Goal: Information Seeking & Learning: Learn about a topic

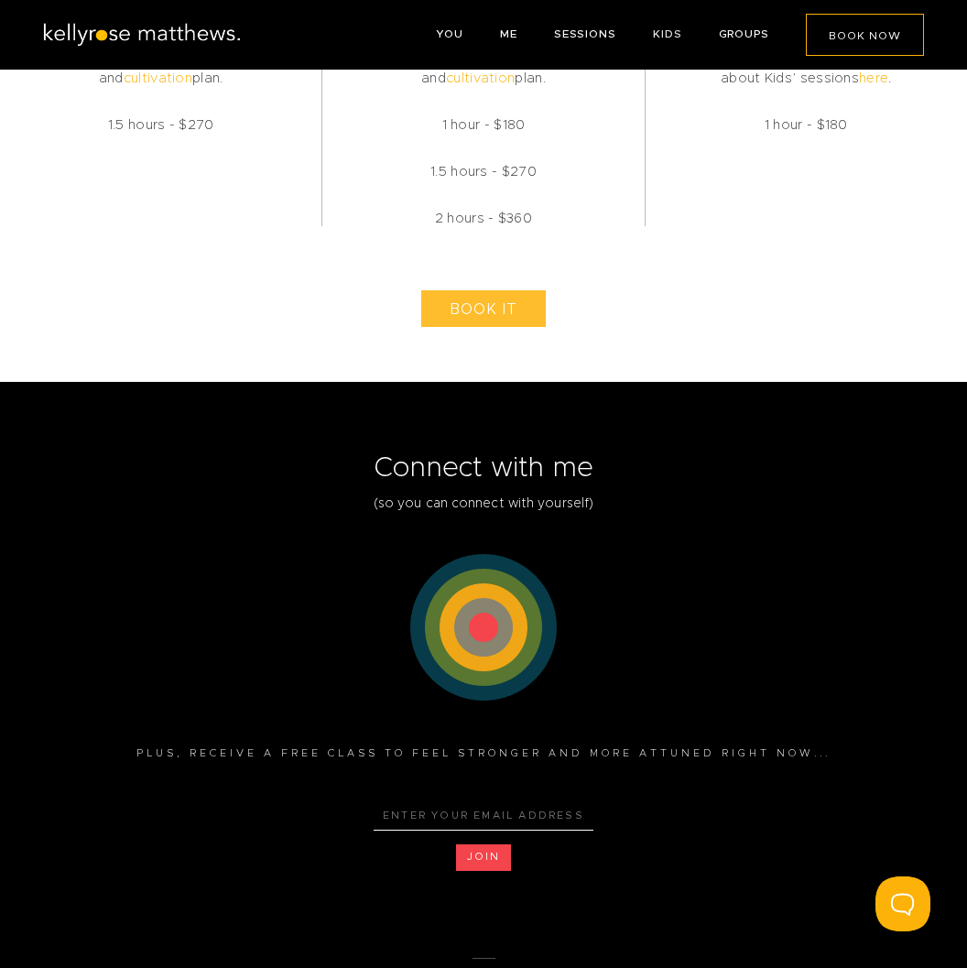
click at [666, 35] on link "KIDS" at bounding box center [667, 33] width 29 height 11
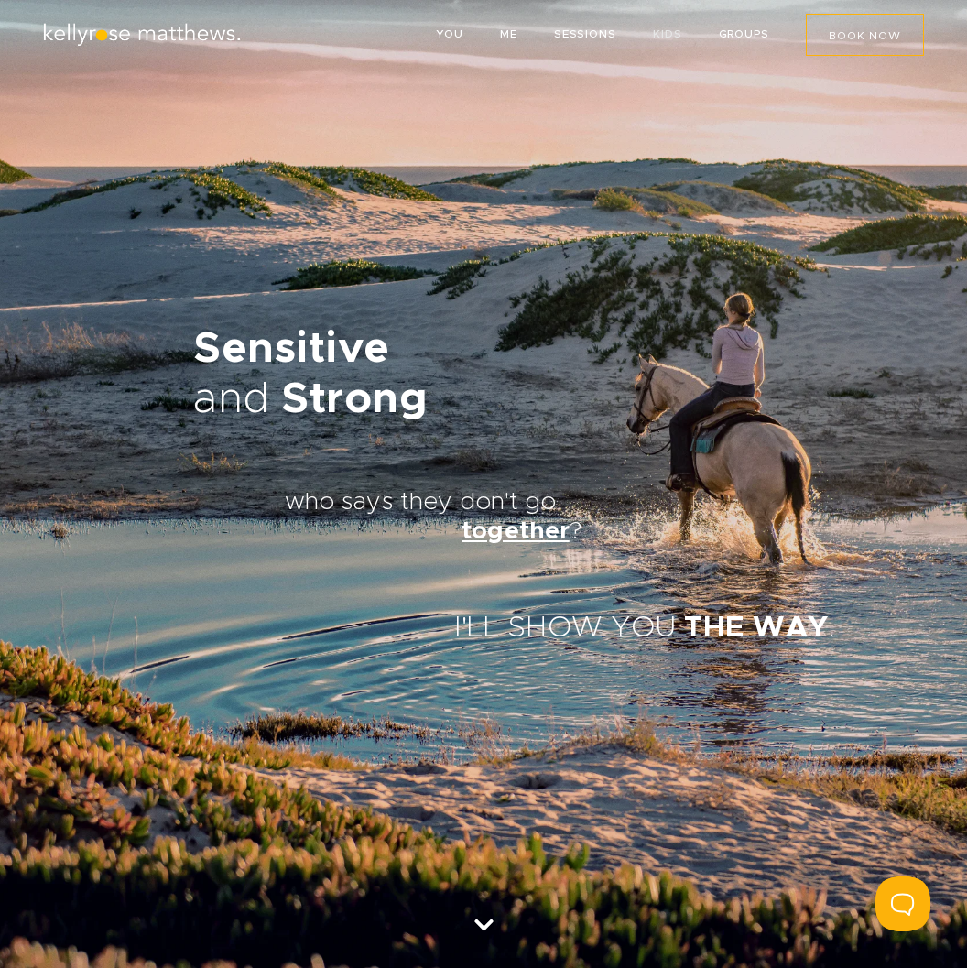
click at [663, 34] on link "KIDS" at bounding box center [667, 33] width 29 height 11
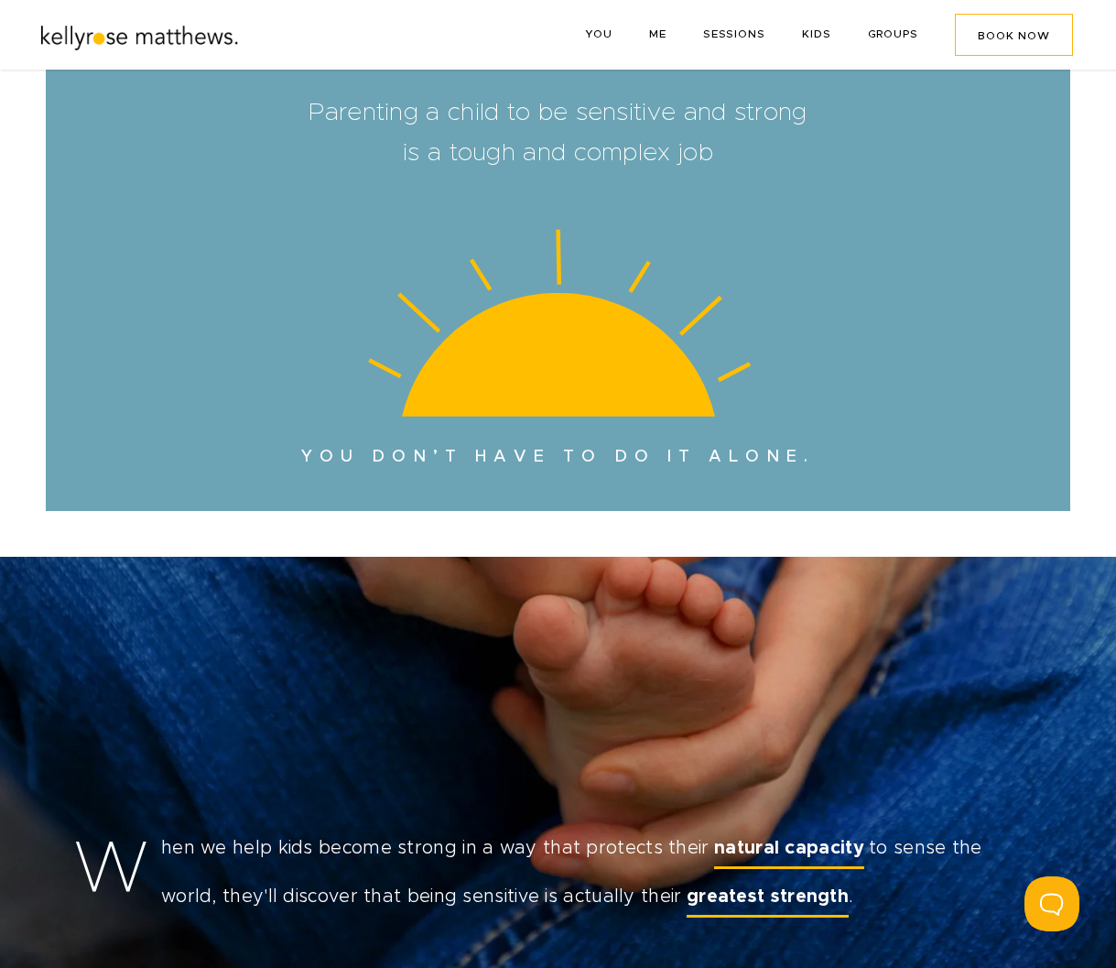
scroll to position [992, 0]
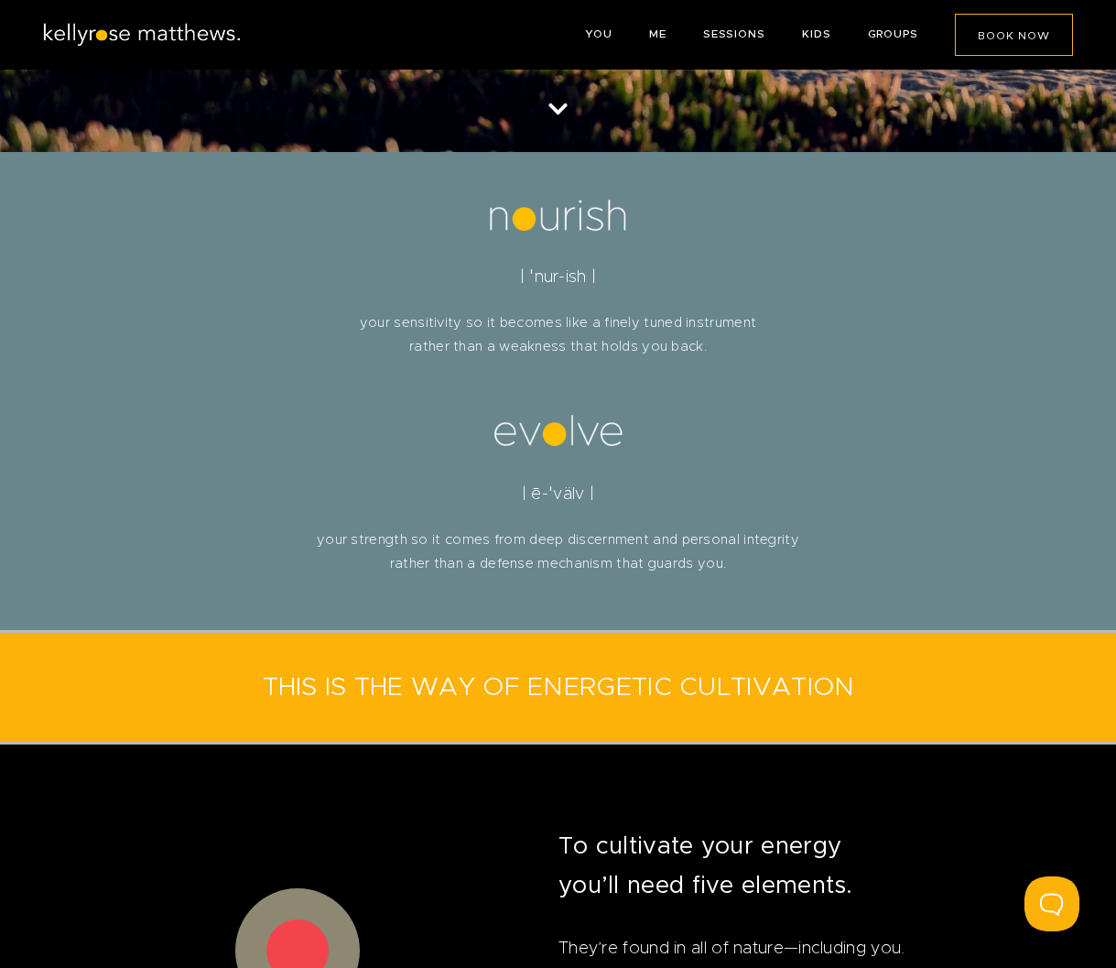
scroll to position [831, 0]
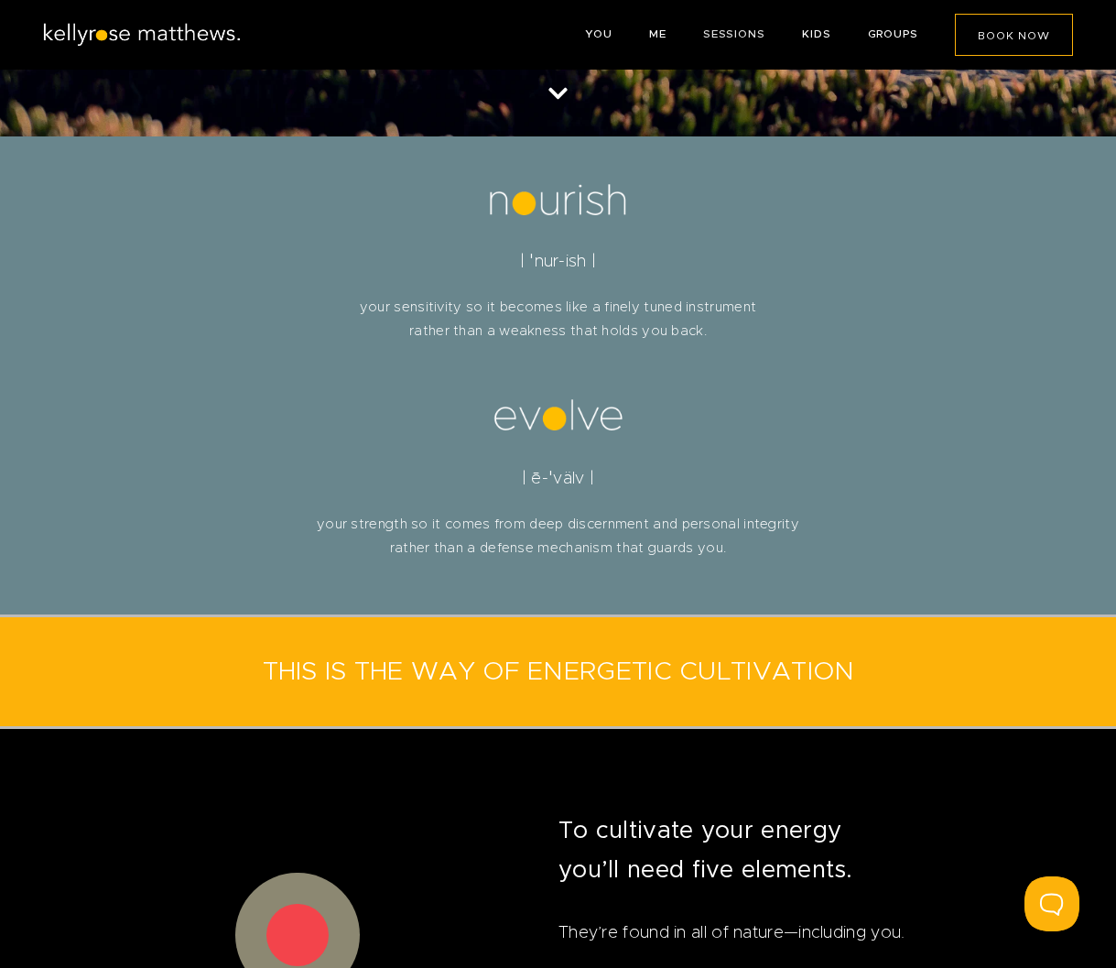
click at [726, 36] on link "SESSIONS" at bounding box center [734, 33] width 62 height 11
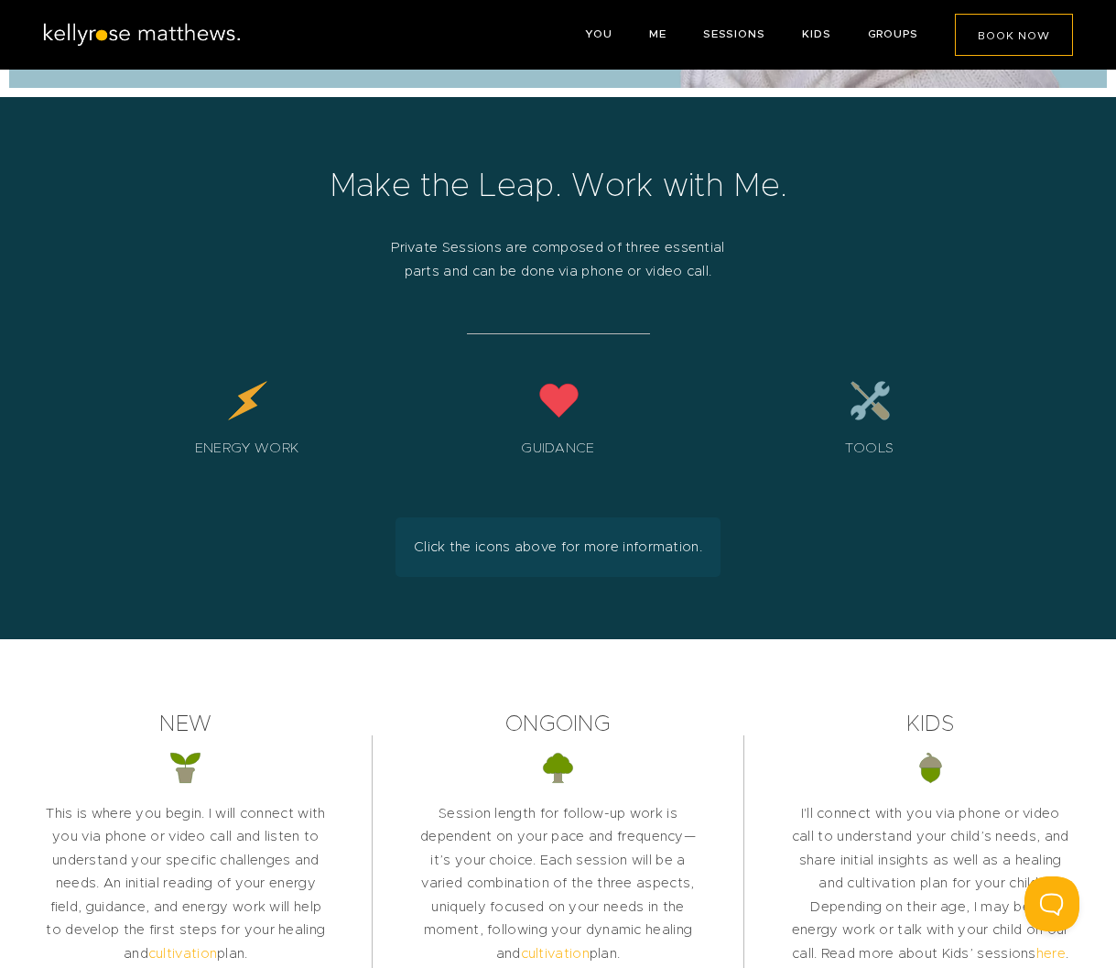
scroll to position [3147, 0]
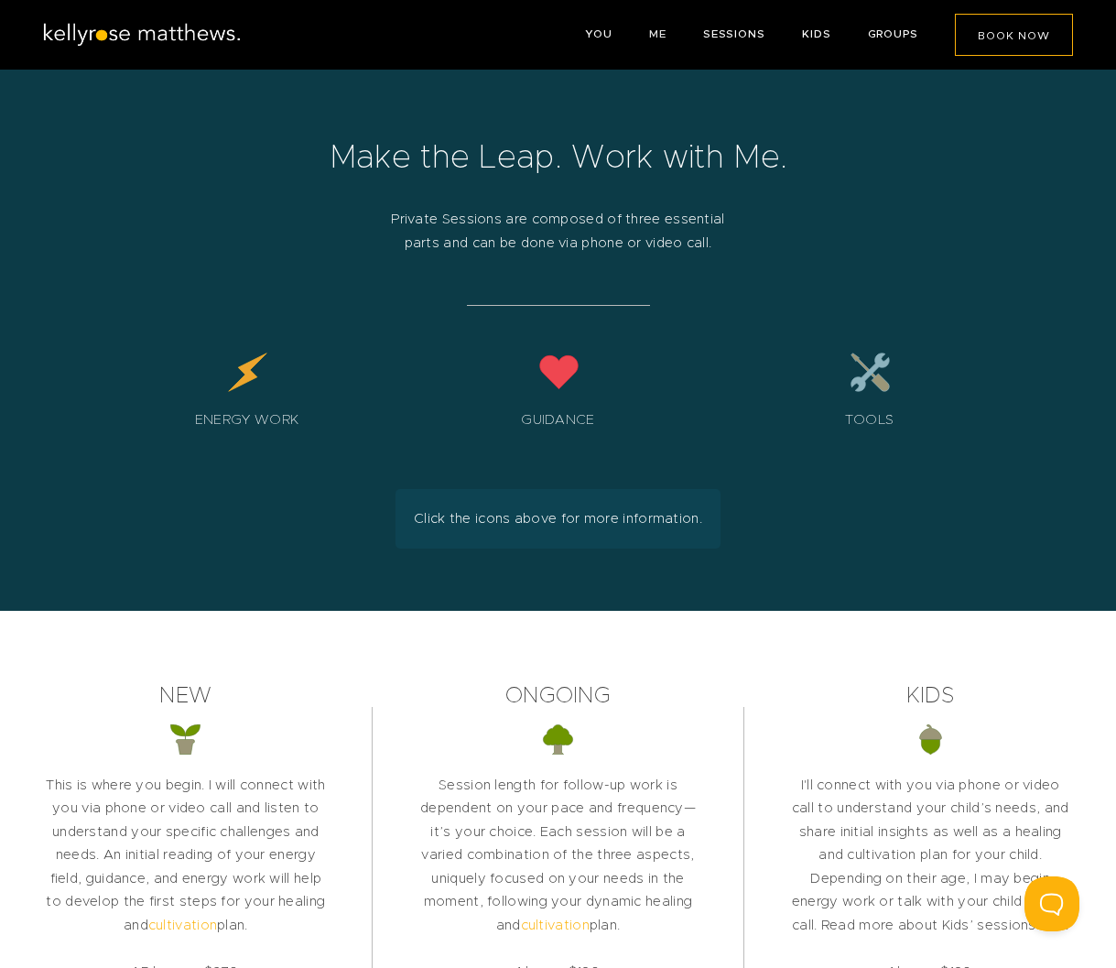
click at [659, 38] on link "ME" at bounding box center [657, 33] width 17 height 11
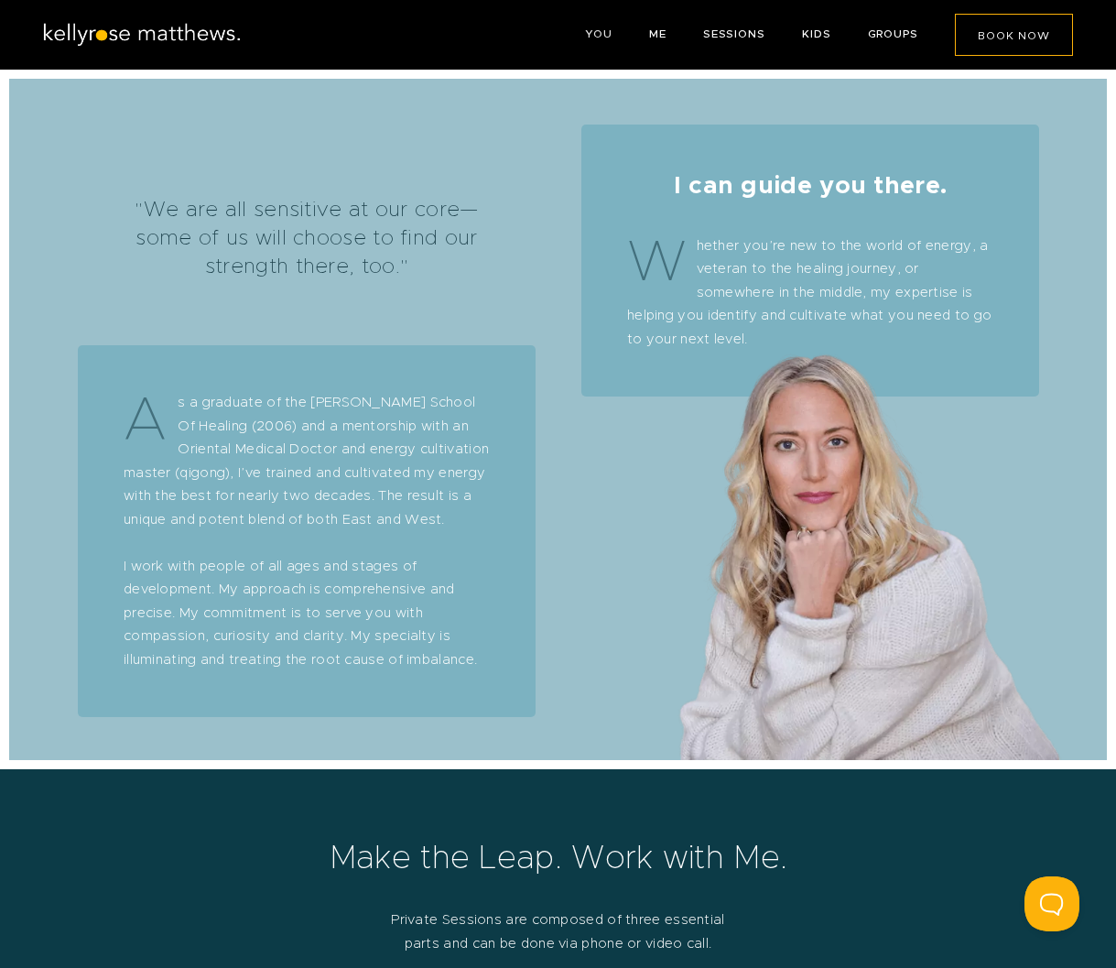
click at [599, 36] on link "YOU" at bounding box center [598, 33] width 27 height 11
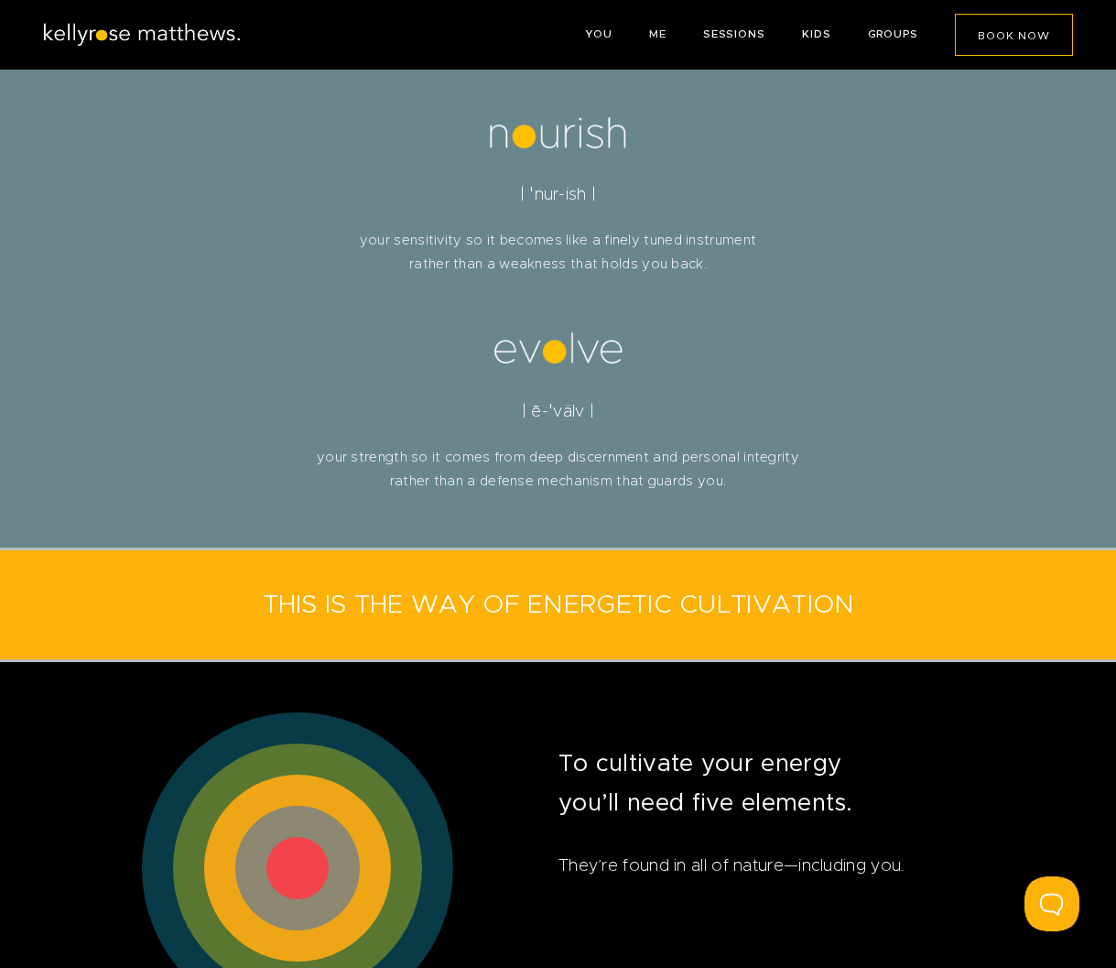
click at [653, 35] on link "ME" at bounding box center [657, 33] width 17 height 11
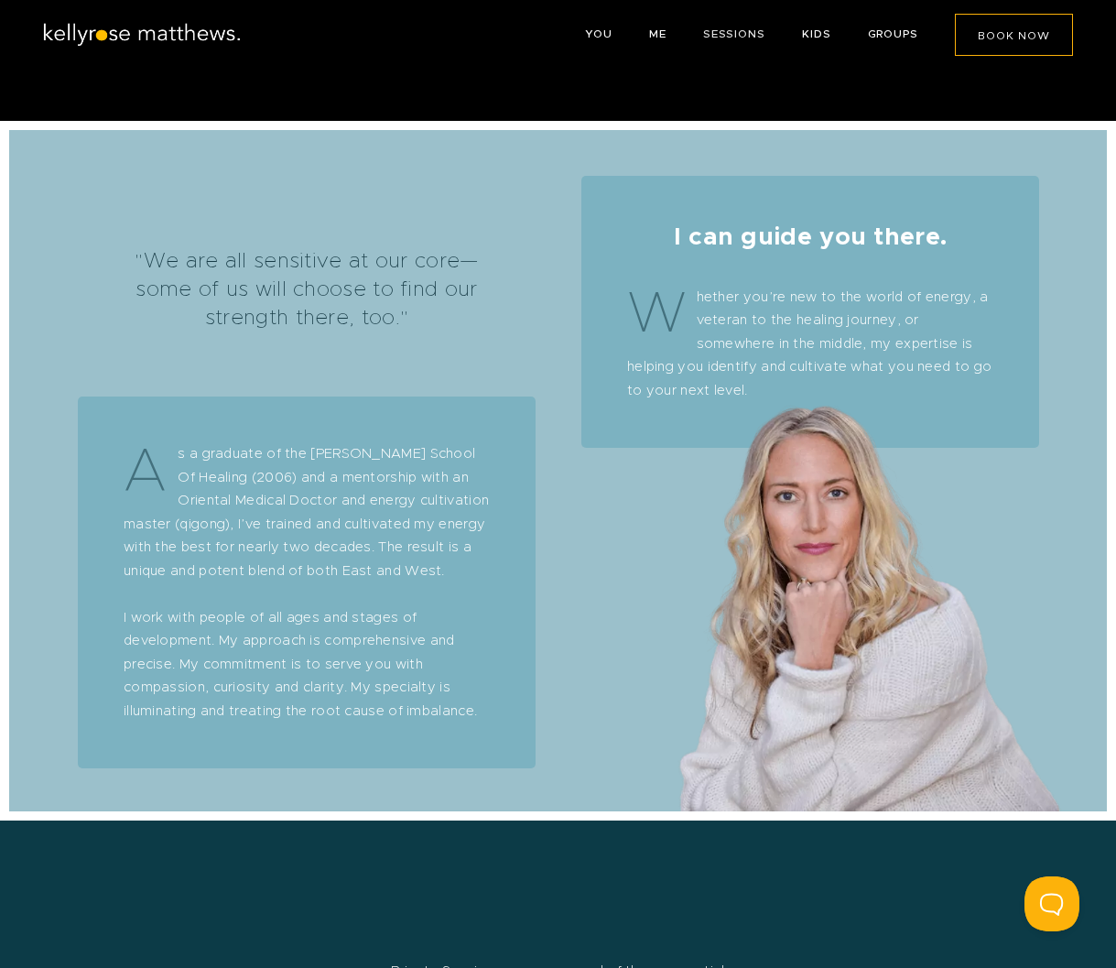
scroll to position [2446, 0]
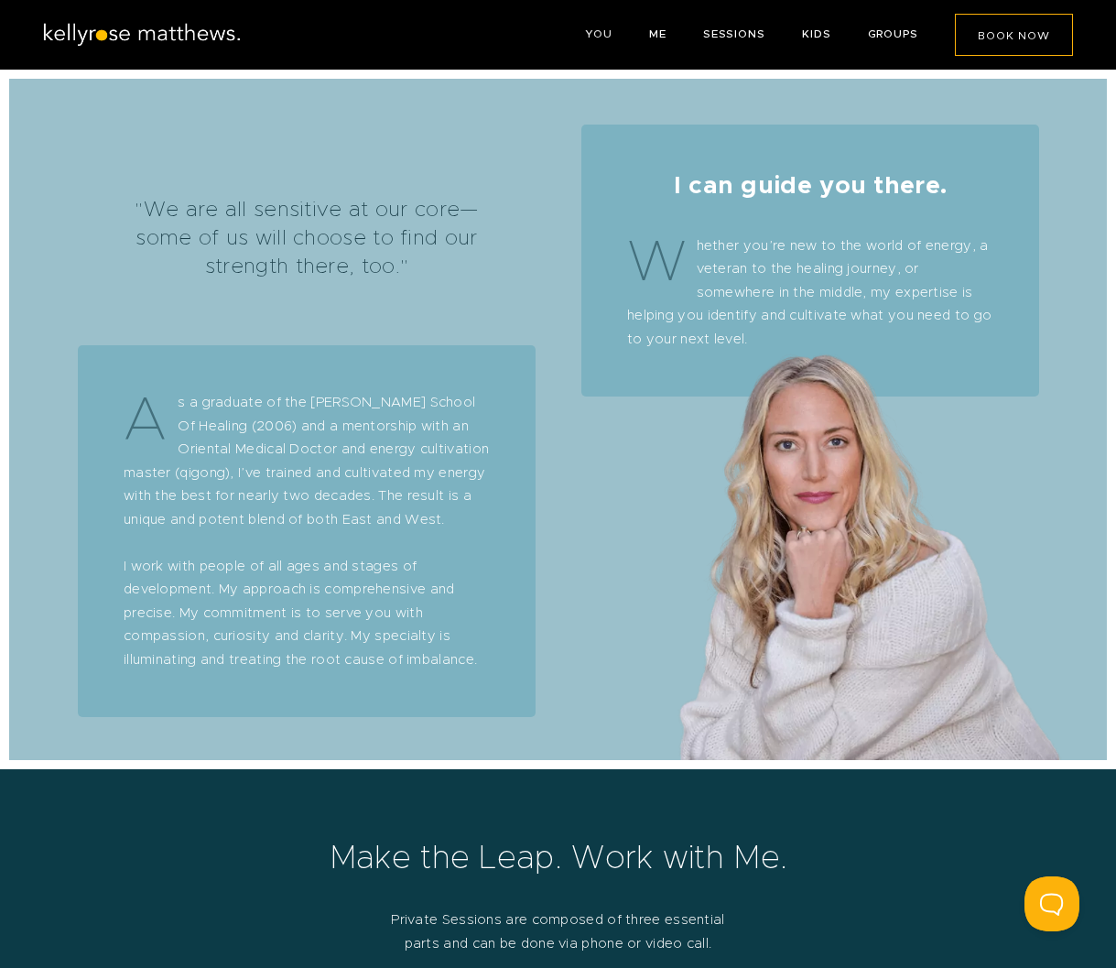
click at [598, 38] on link "YOU" at bounding box center [598, 33] width 27 height 11
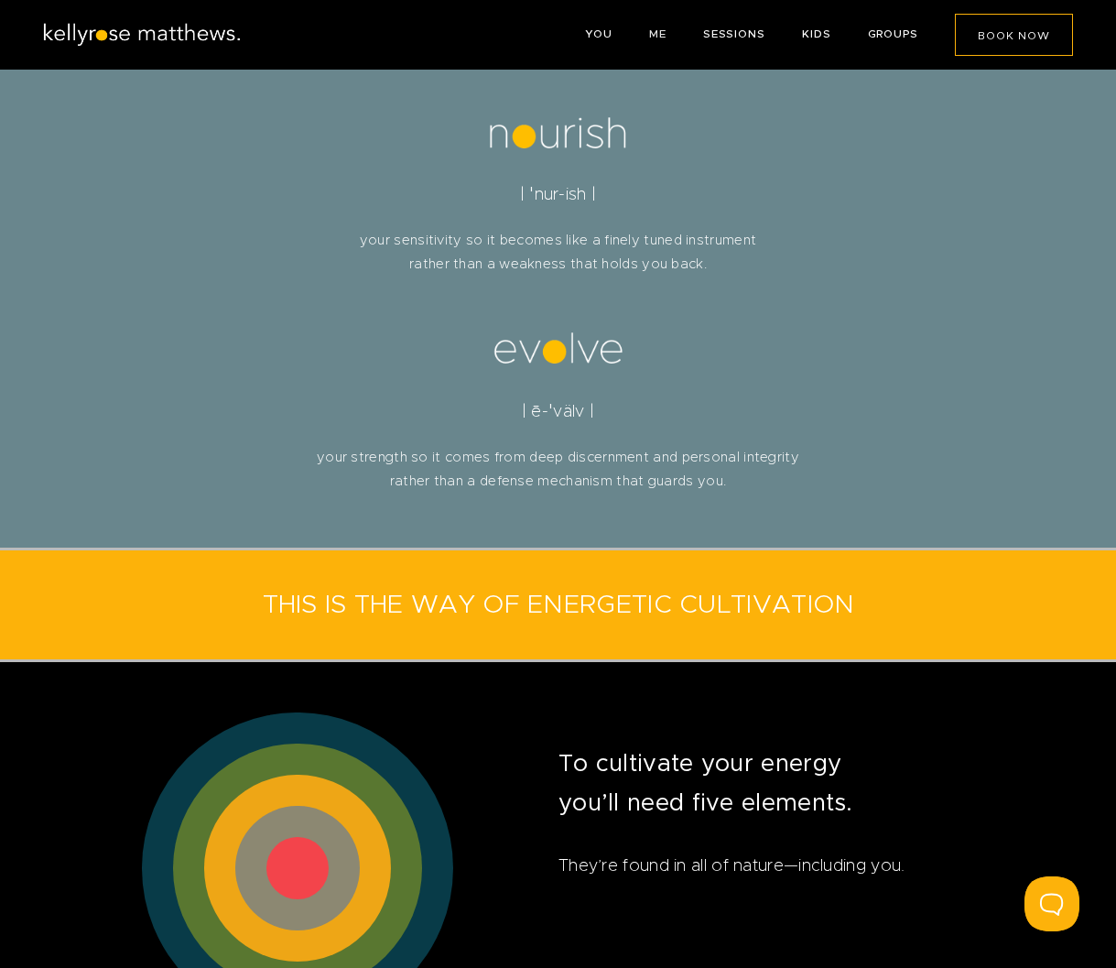
click at [658, 36] on link "ME" at bounding box center [657, 33] width 17 height 11
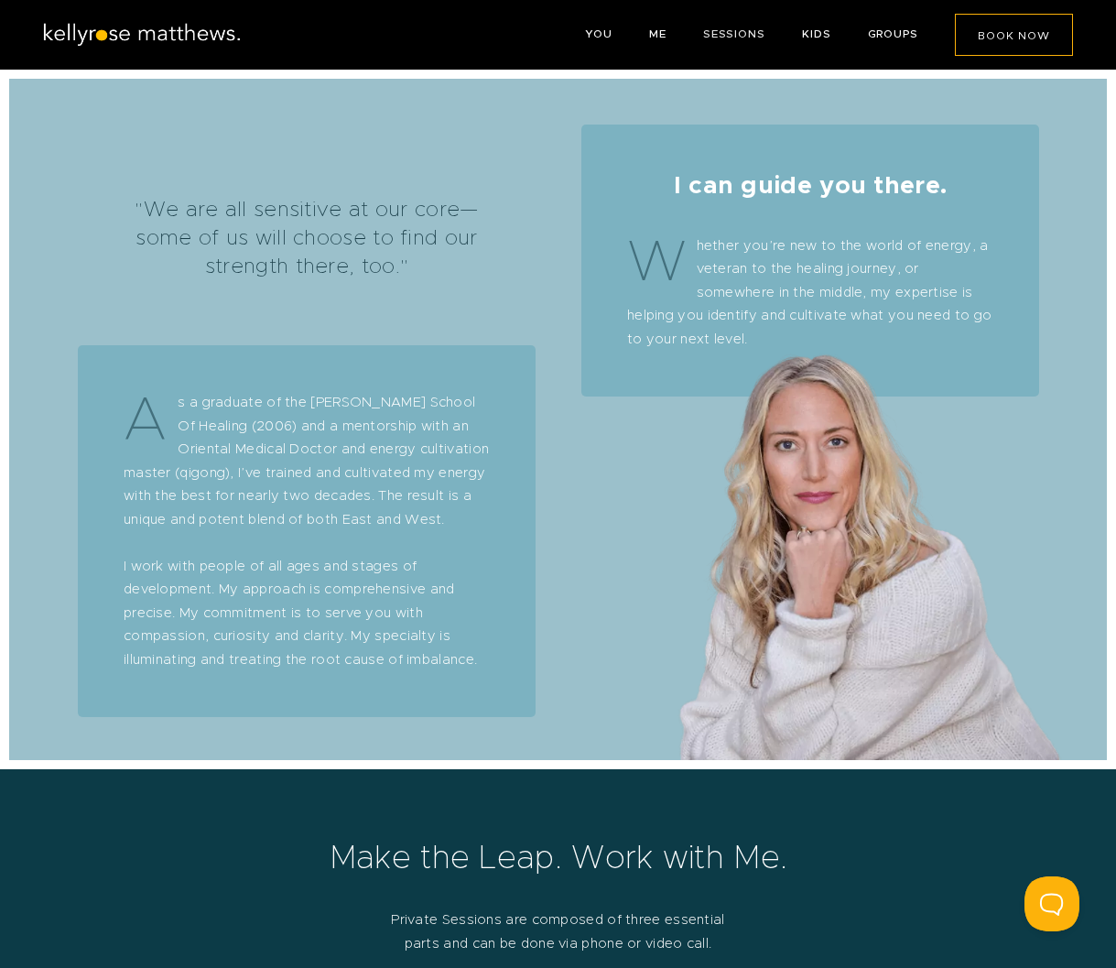
click at [736, 38] on link "SESSIONS" at bounding box center [734, 33] width 62 height 11
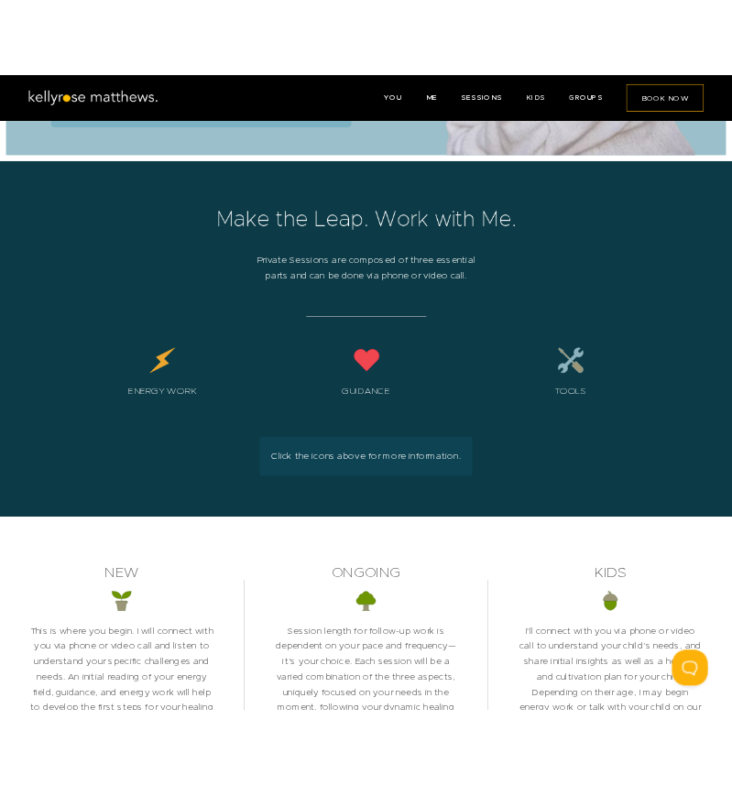
scroll to position [3147, 0]
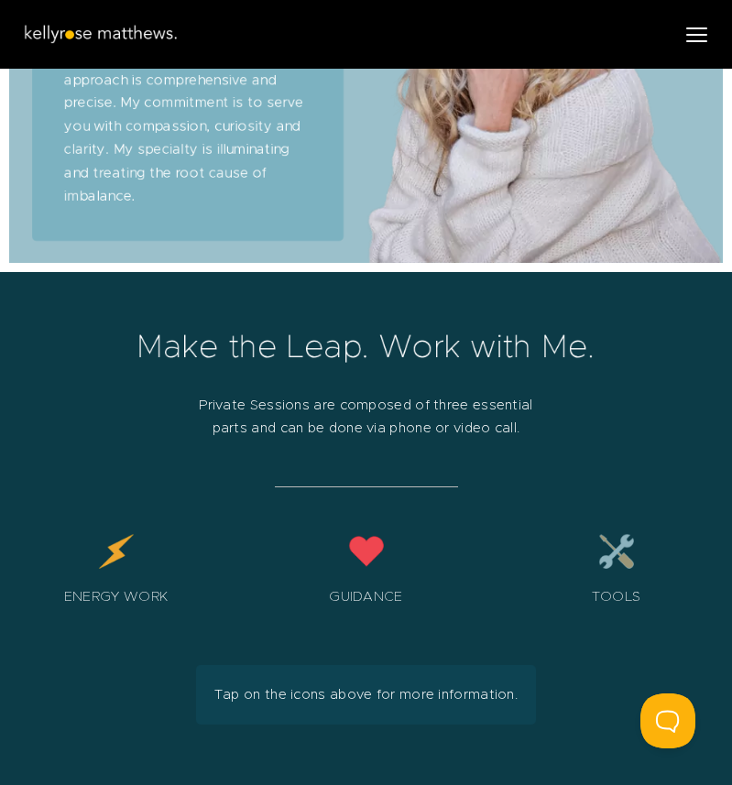
click at [705, 34] on div "Menu" at bounding box center [696, 35] width 21 height 2
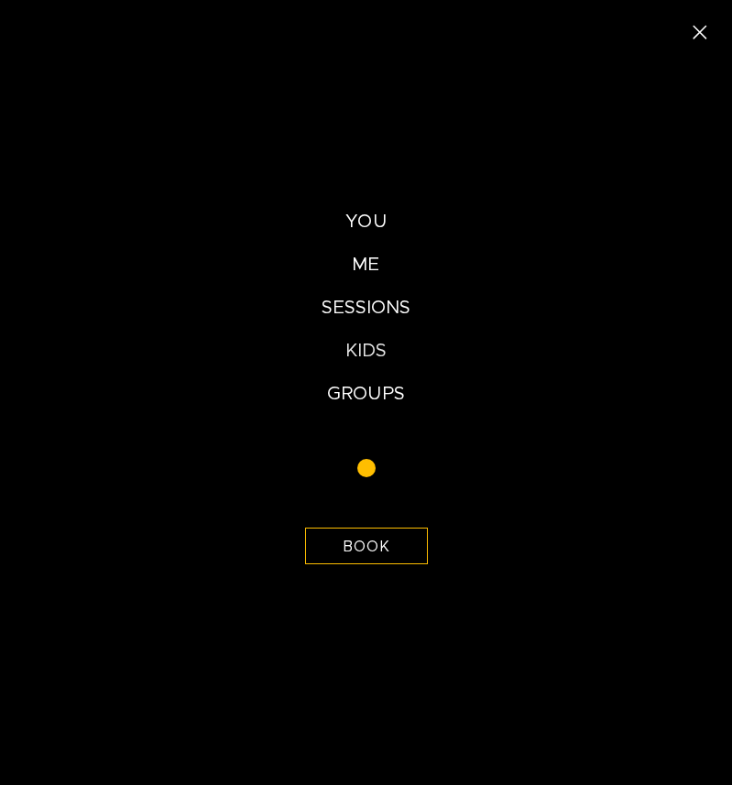
click at [373, 345] on link "KIDS" at bounding box center [365, 351] width 41 height 18
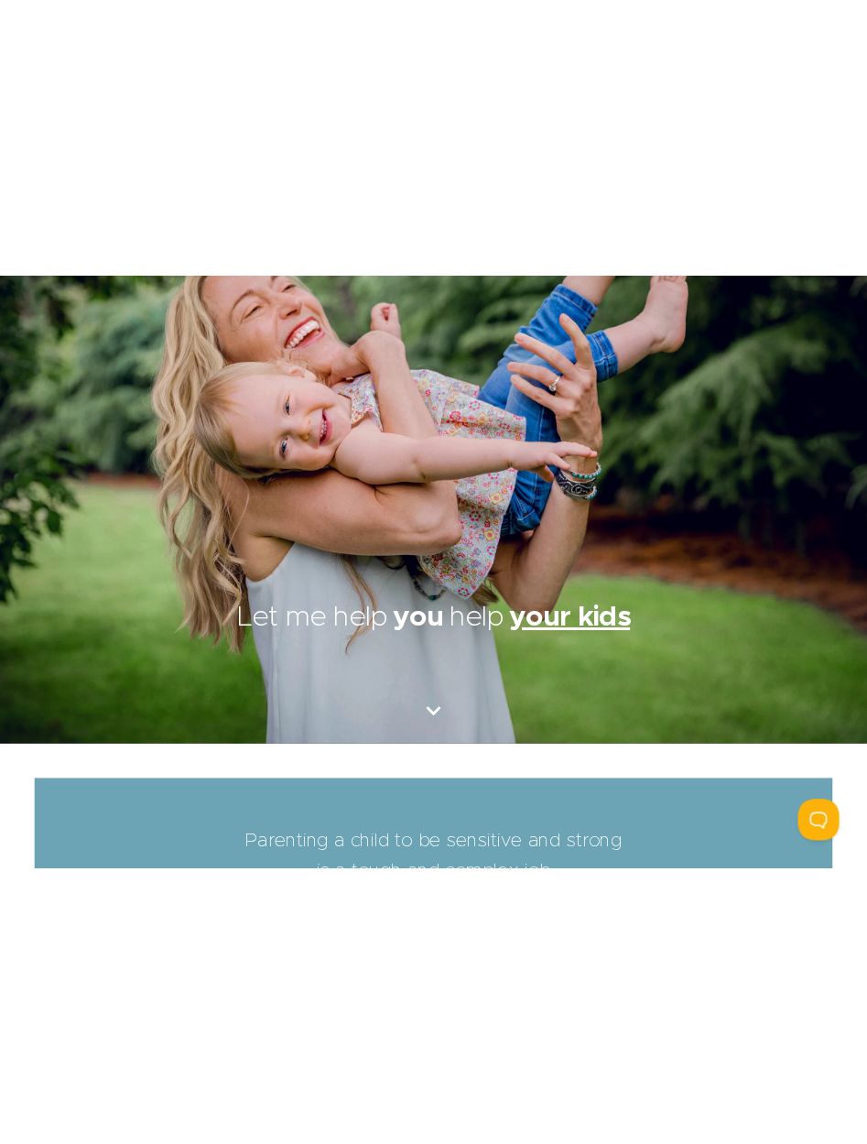
scroll to position [250, 0]
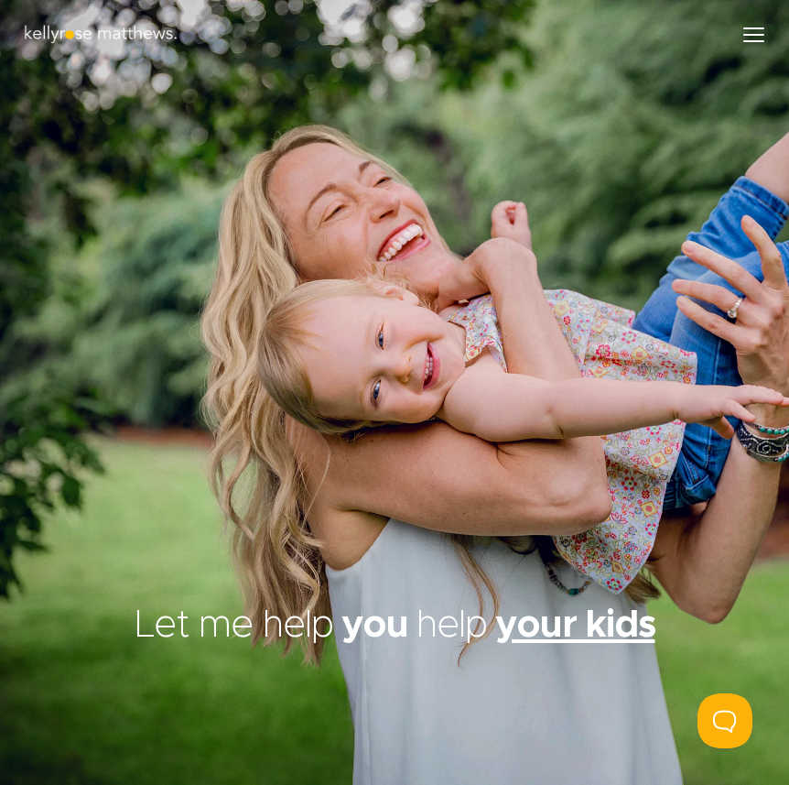
click at [745, 37] on div "Menu" at bounding box center [753, 34] width 41 height 32
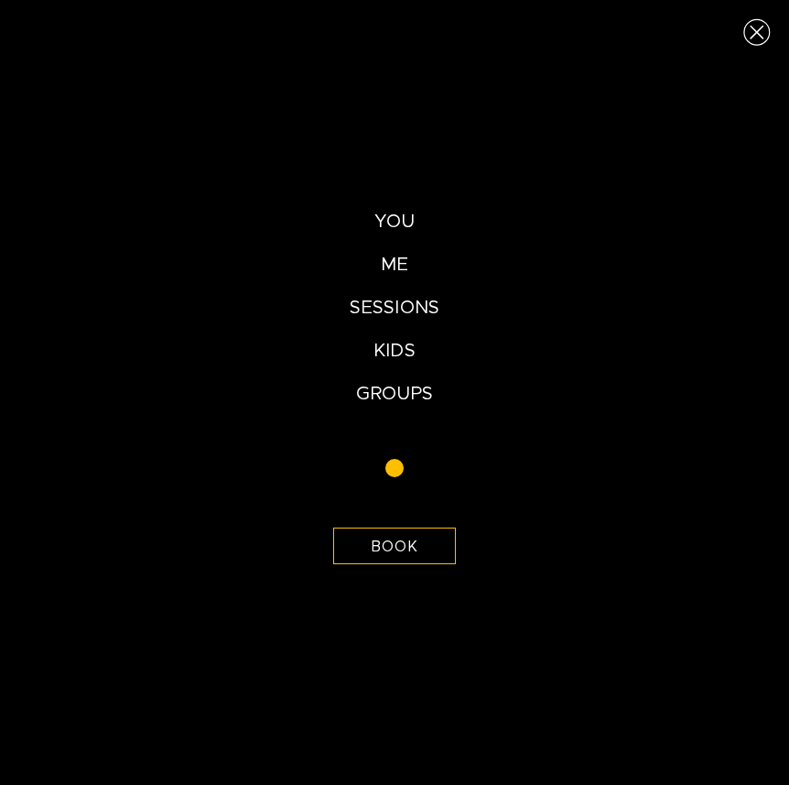
click at [755, 39] on div "Close (Press escape to close)" at bounding box center [757, 32] width 64 height 64
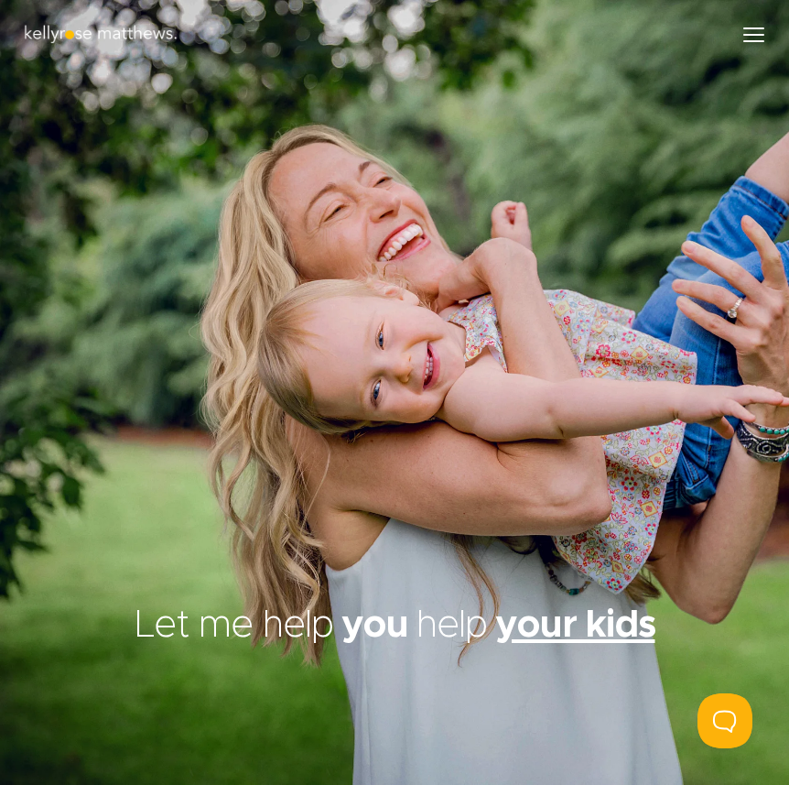
click at [755, 39] on div "Menu" at bounding box center [753, 34] width 41 height 32
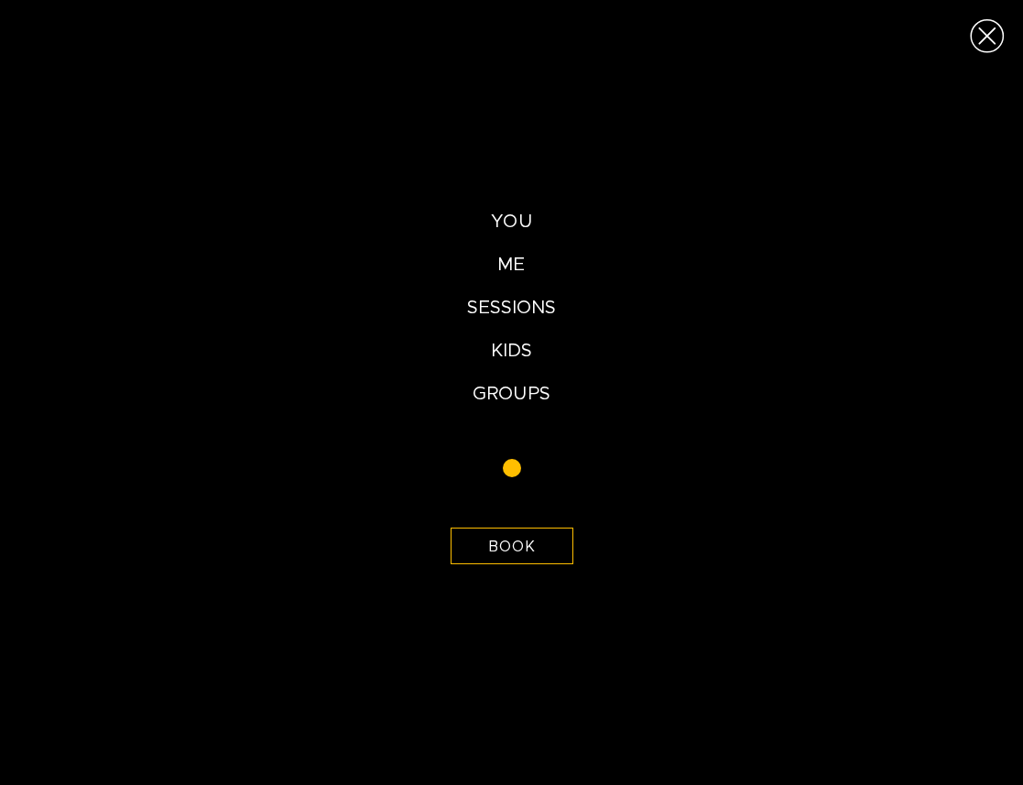
click at [788, 35] on div "Close (Press escape to close)" at bounding box center [986, 35] width 71 height 71
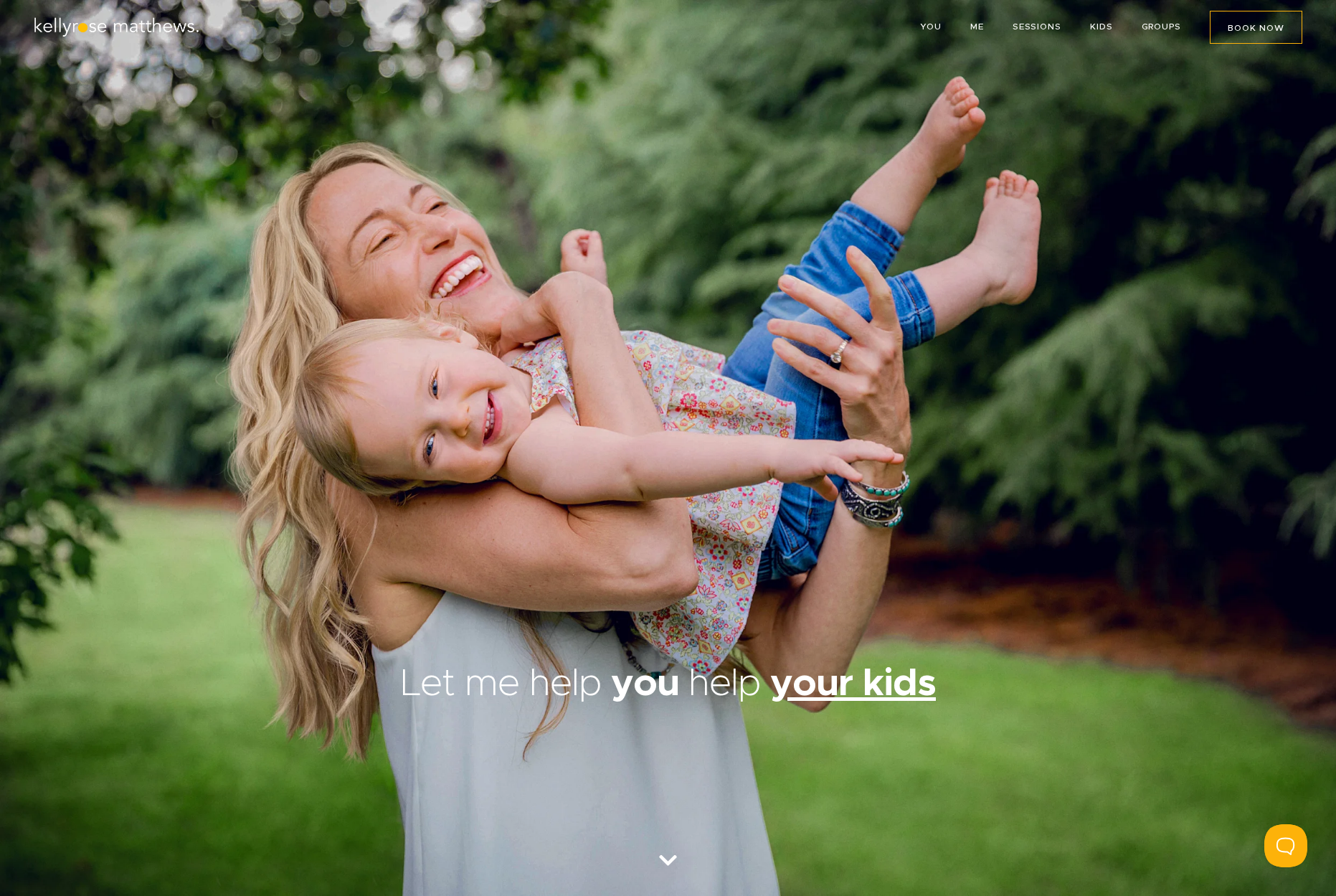
click at [114, 311] on div at bounding box center [668, 357] width 1336 height 605
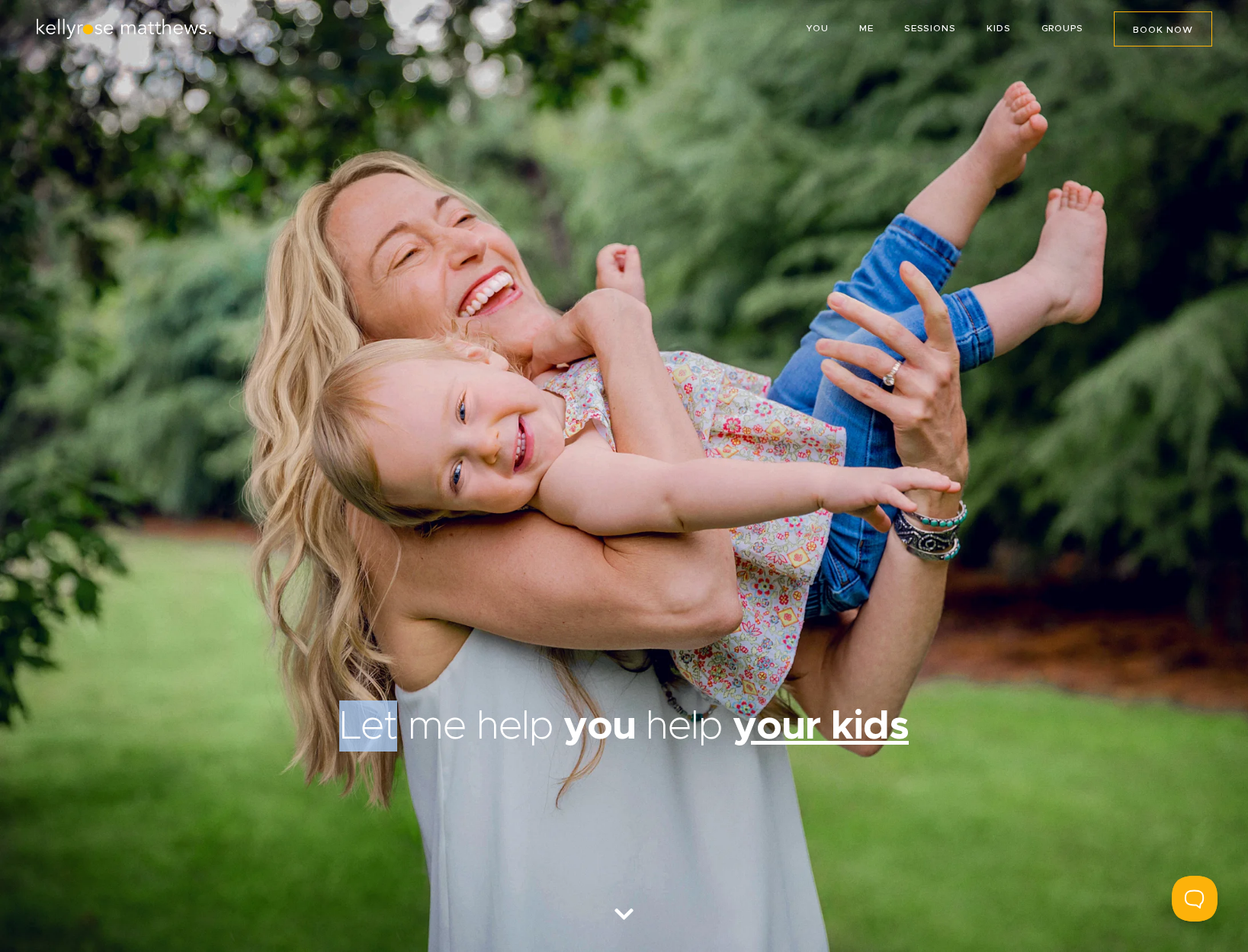
click at [656, 570] on div at bounding box center [624, 379] width 1248 height 642
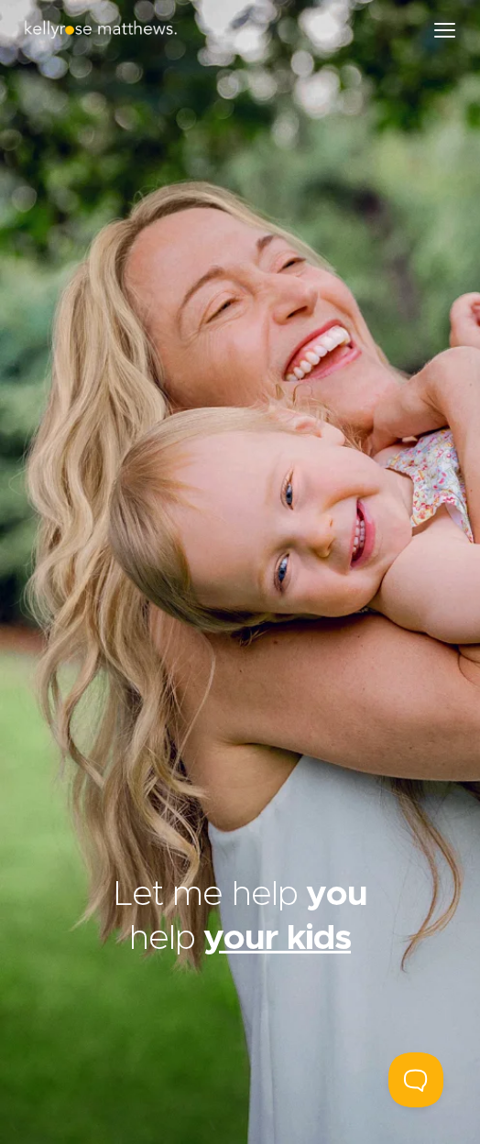
click at [438, 106] on div at bounding box center [240, 436] width 480 height 872
